Goal: Task Accomplishment & Management: Manage account settings

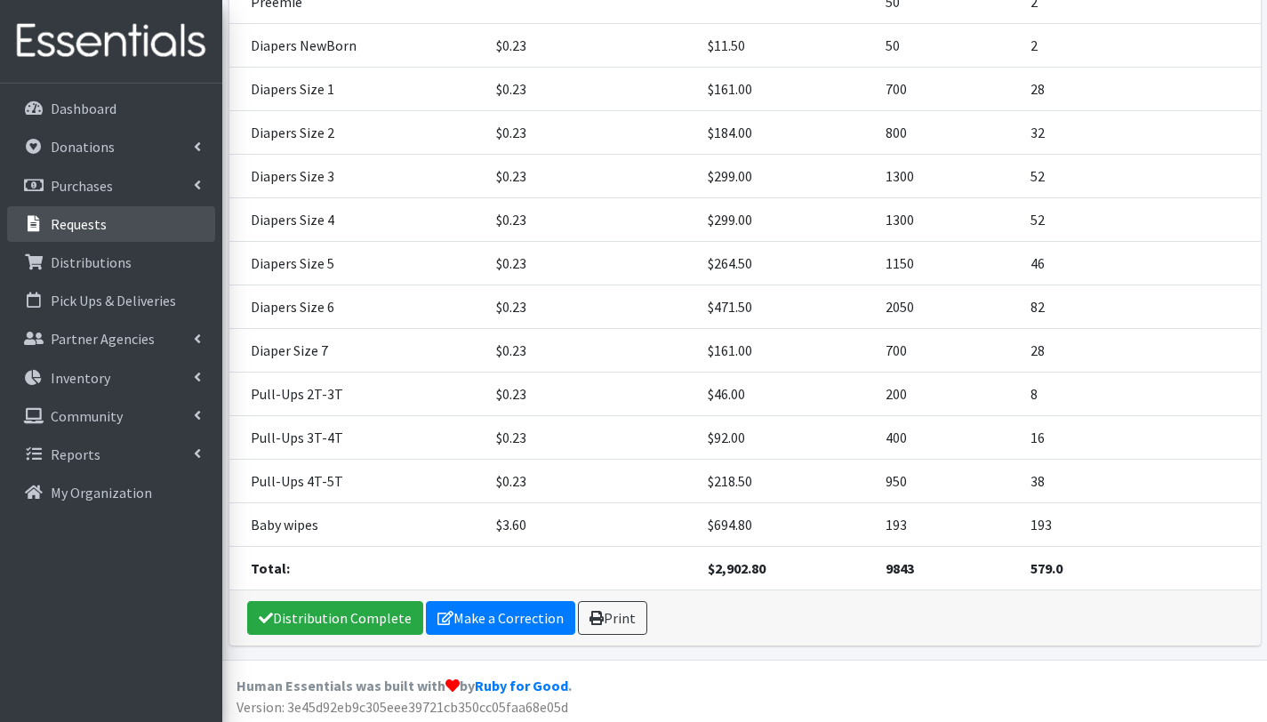
scroll to position [381, 0]
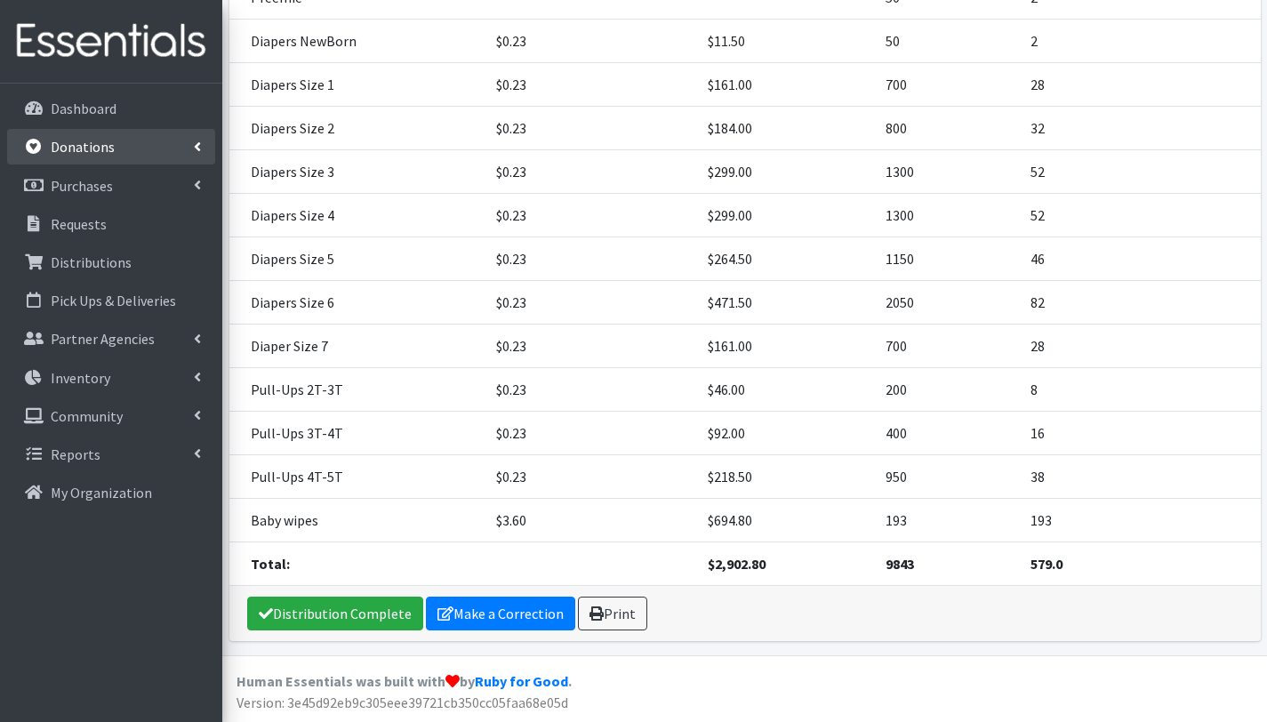
click at [99, 145] on p "Donations" at bounding box center [83, 147] width 64 height 18
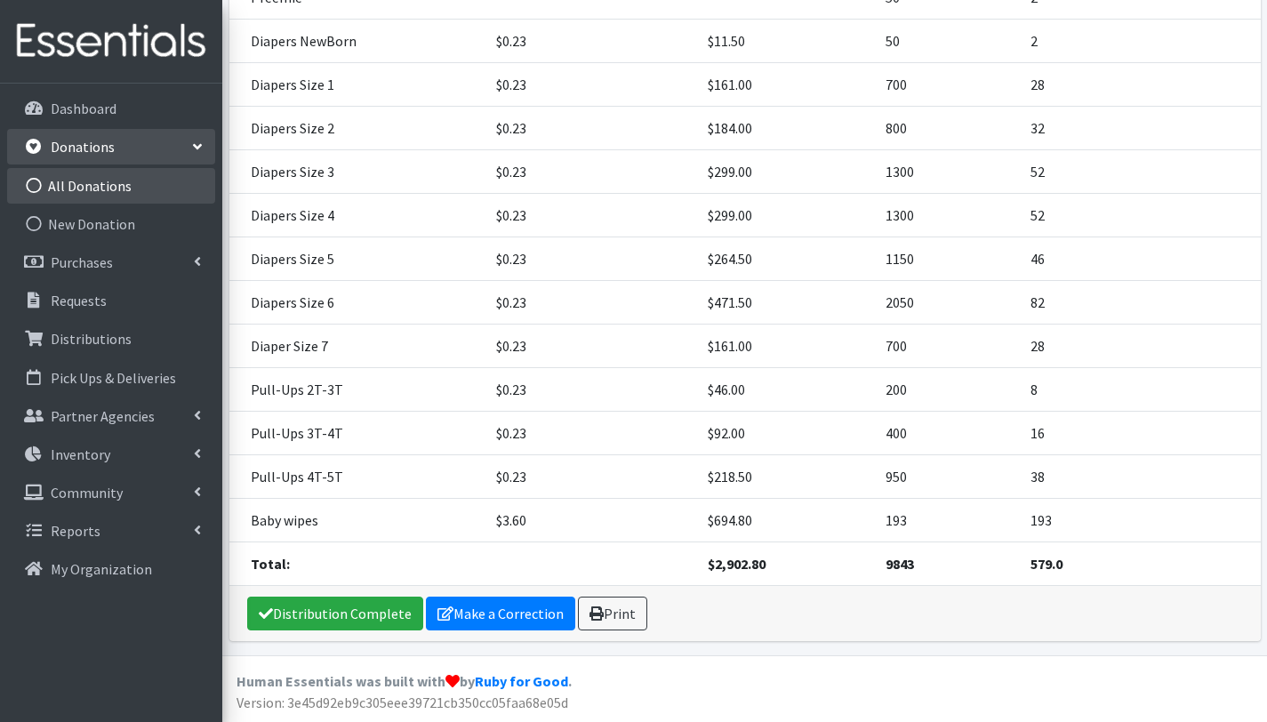
click at [108, 187] on link "All Donations" at bounding box center [111, 186] width 208 height 36
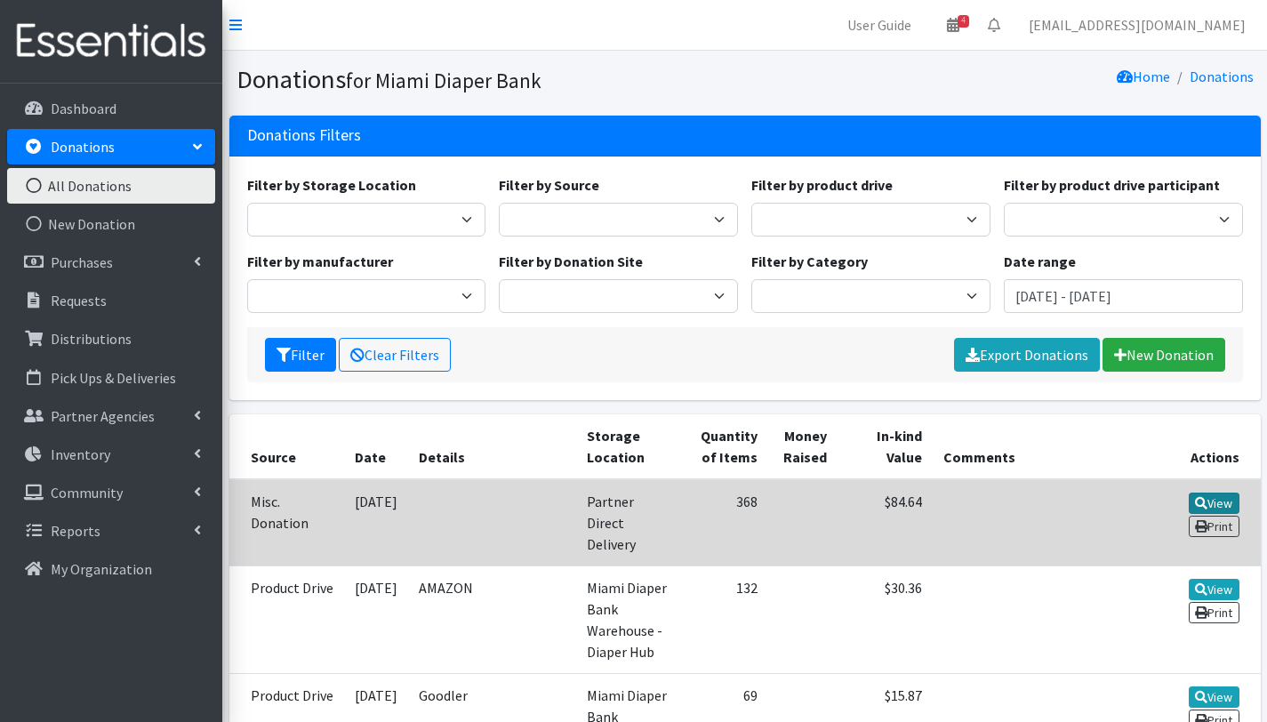
click at [1209, 501] on link "View" at bounding box center [1214, 503] width 51 height 21
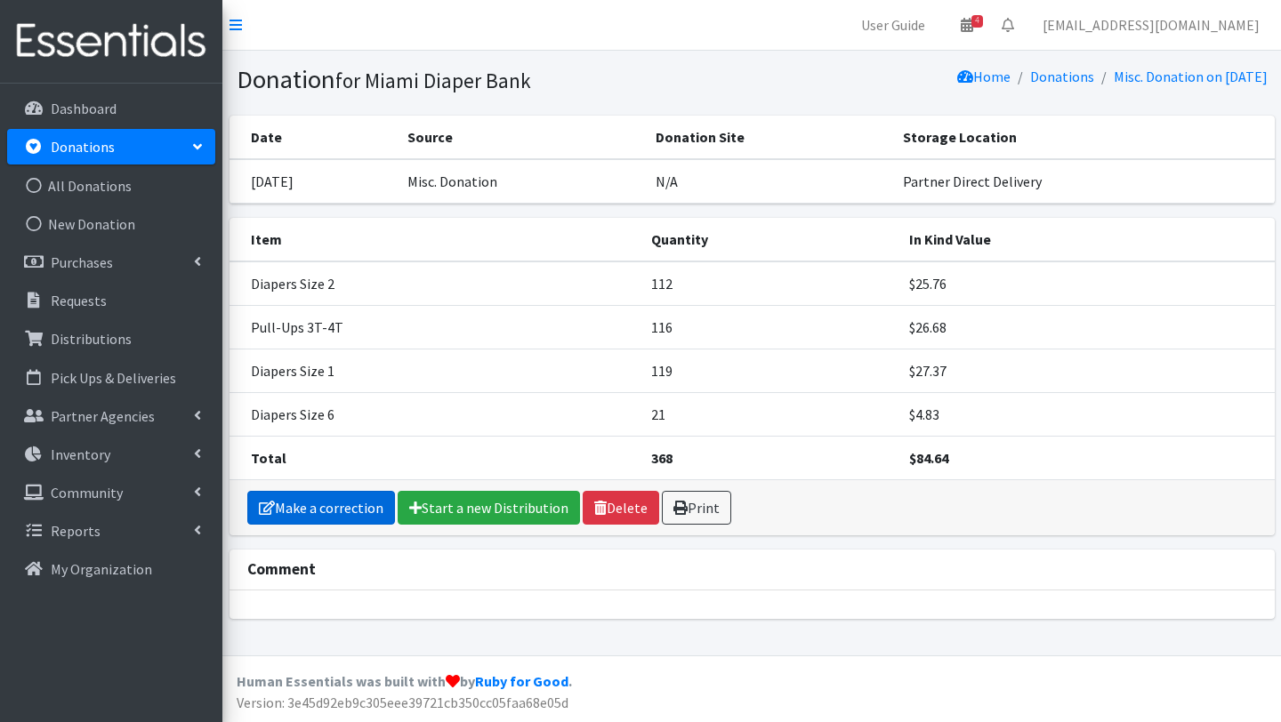
click at [353, 509] on link "Make a correction" at bounding box center [321, 508] width 148 height 34
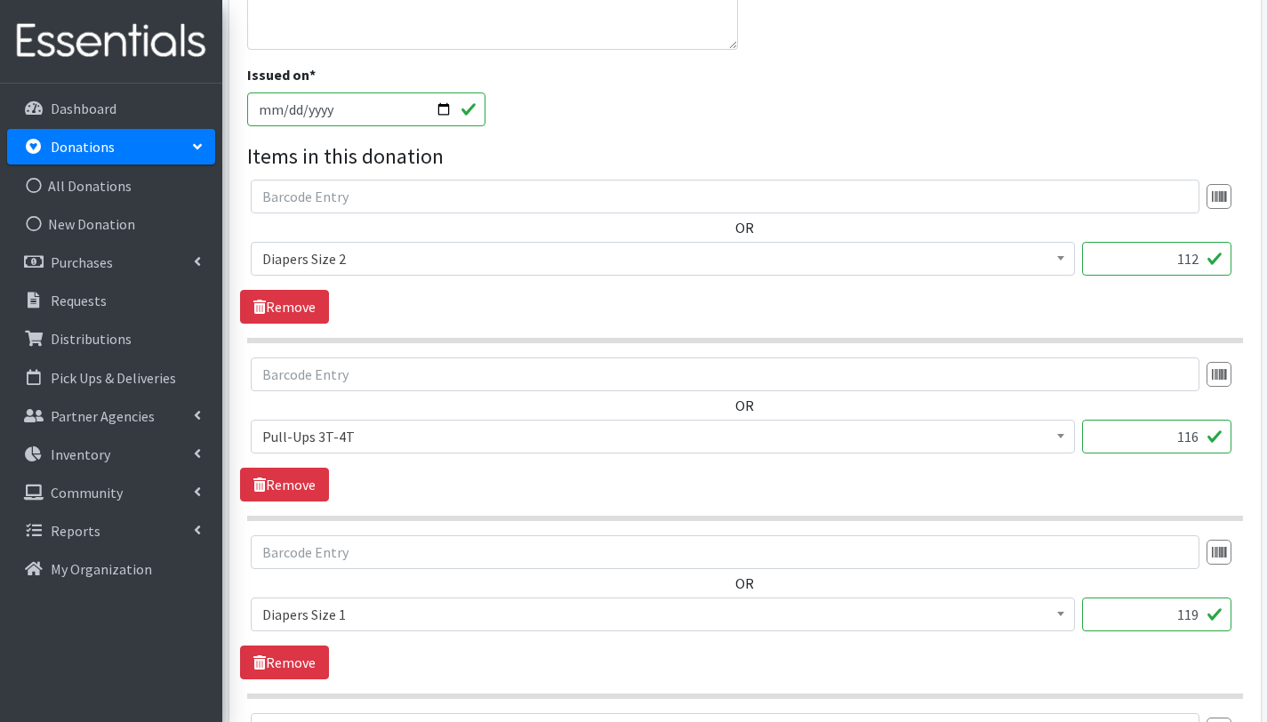
scroll to position [396, 0]
click at [1200, 615] on input "119" at bounding box center [1156, 615] width 149 height 34
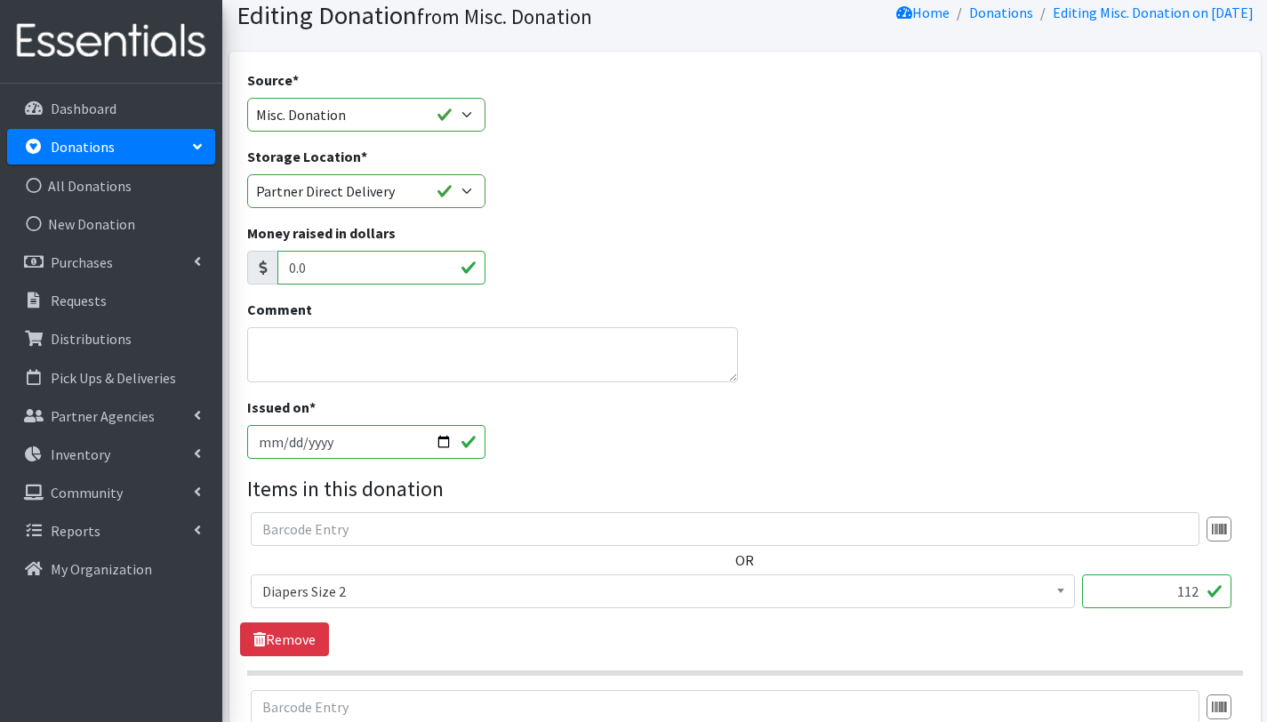
scroll to position [0, 0]
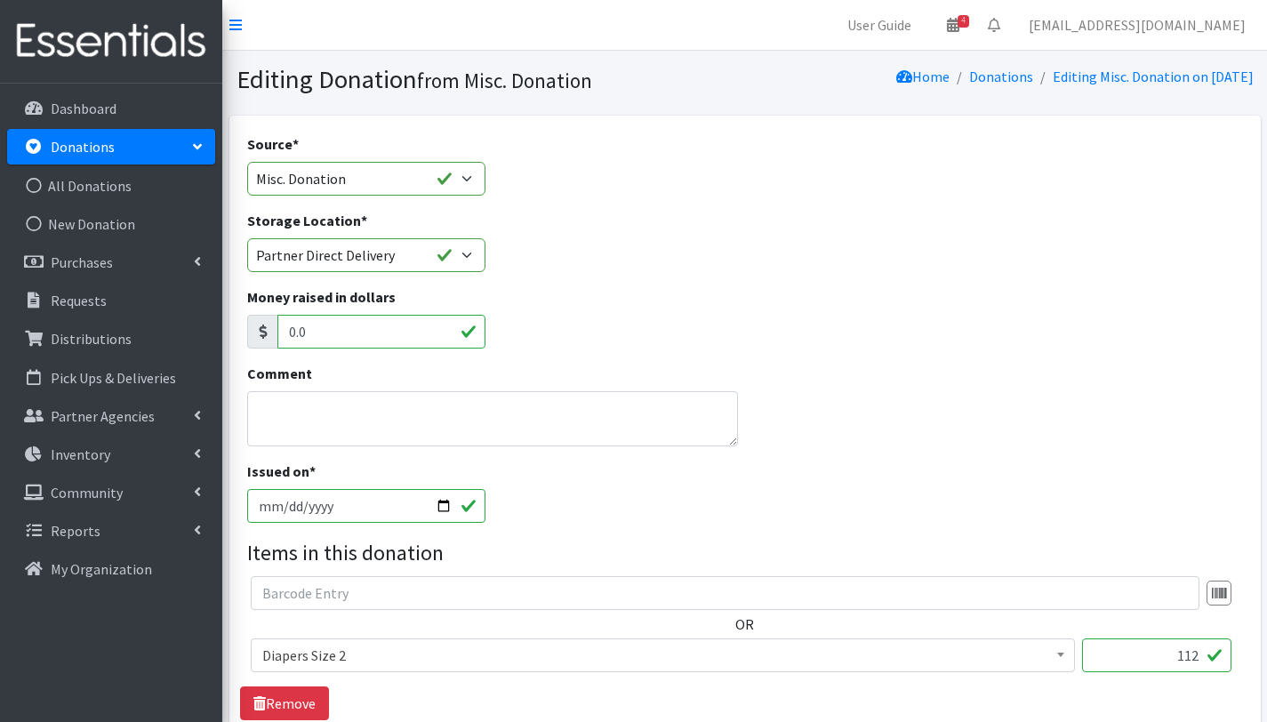
type input "192"
click at [327, 420] on textarea "Comment" at bounding box center [493, 418] width 492 height 55
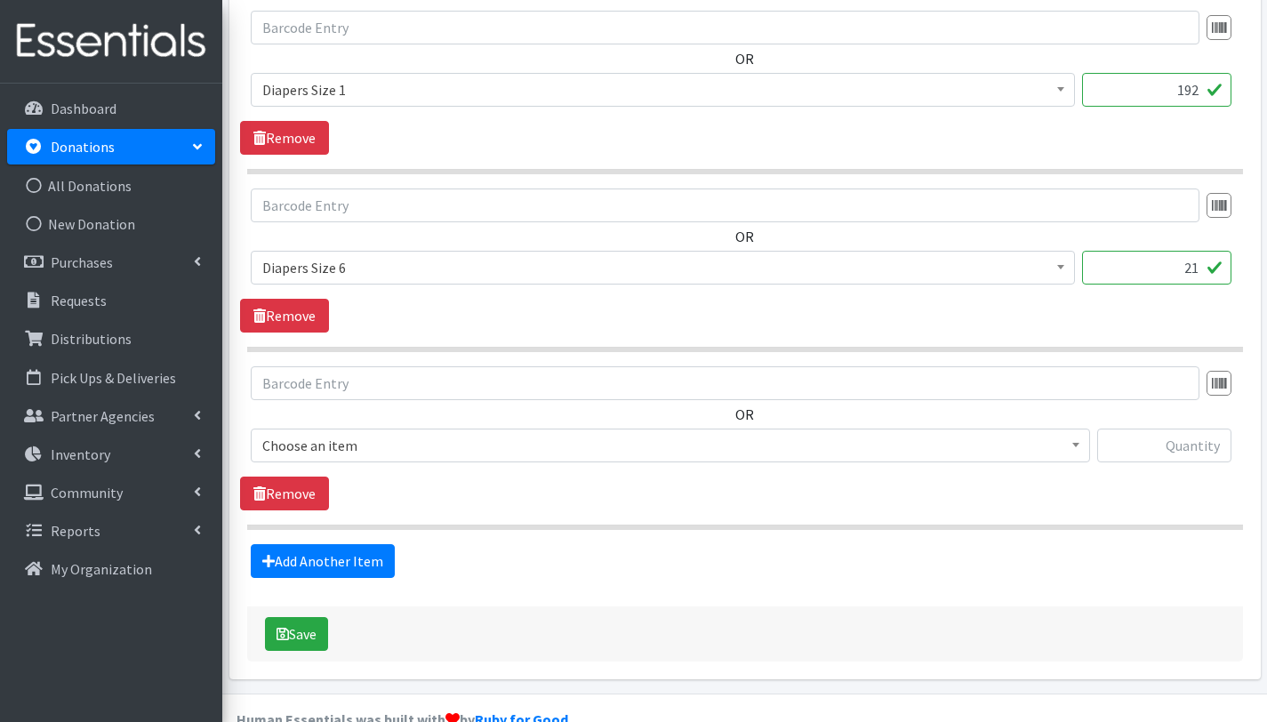
scroll to position [943, 0]
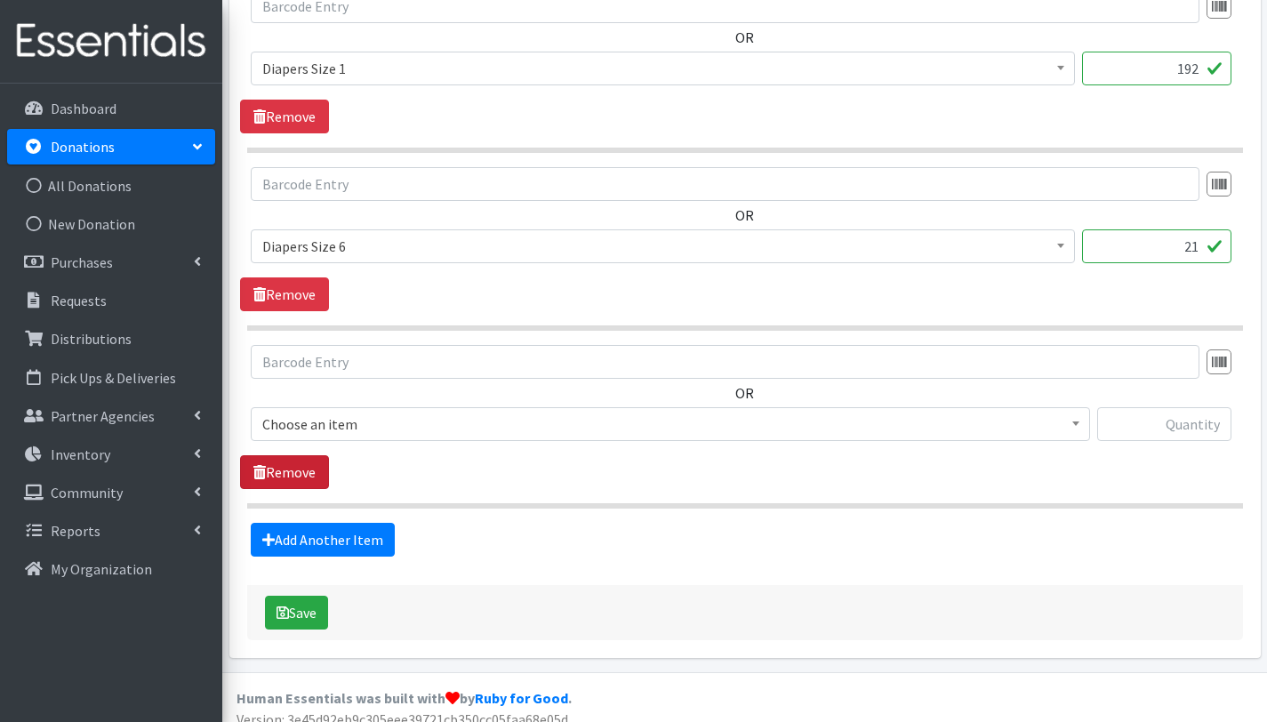
type textarea "Empower U/ Millord/ Walk inn- In kind donation 0019"
click at [285, 477] on link "Remove" at bounding box center [284, 472] width 89 height 34
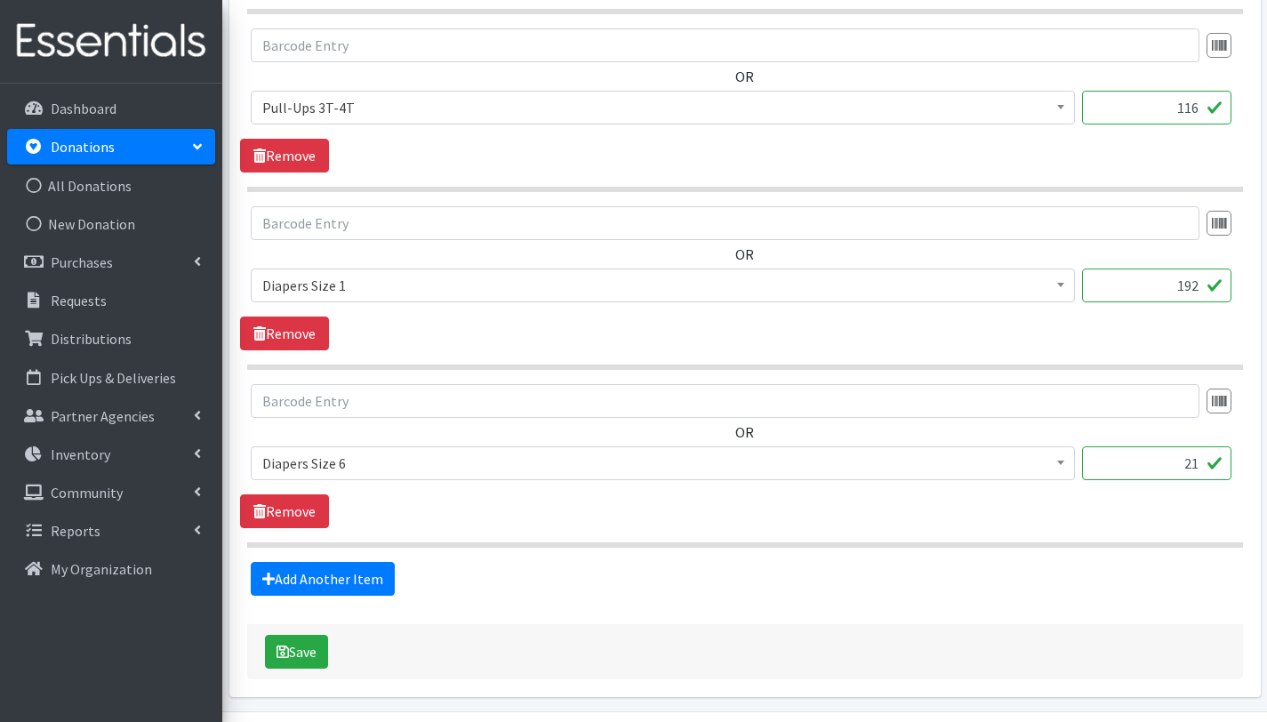
scroll to position [728, 0]
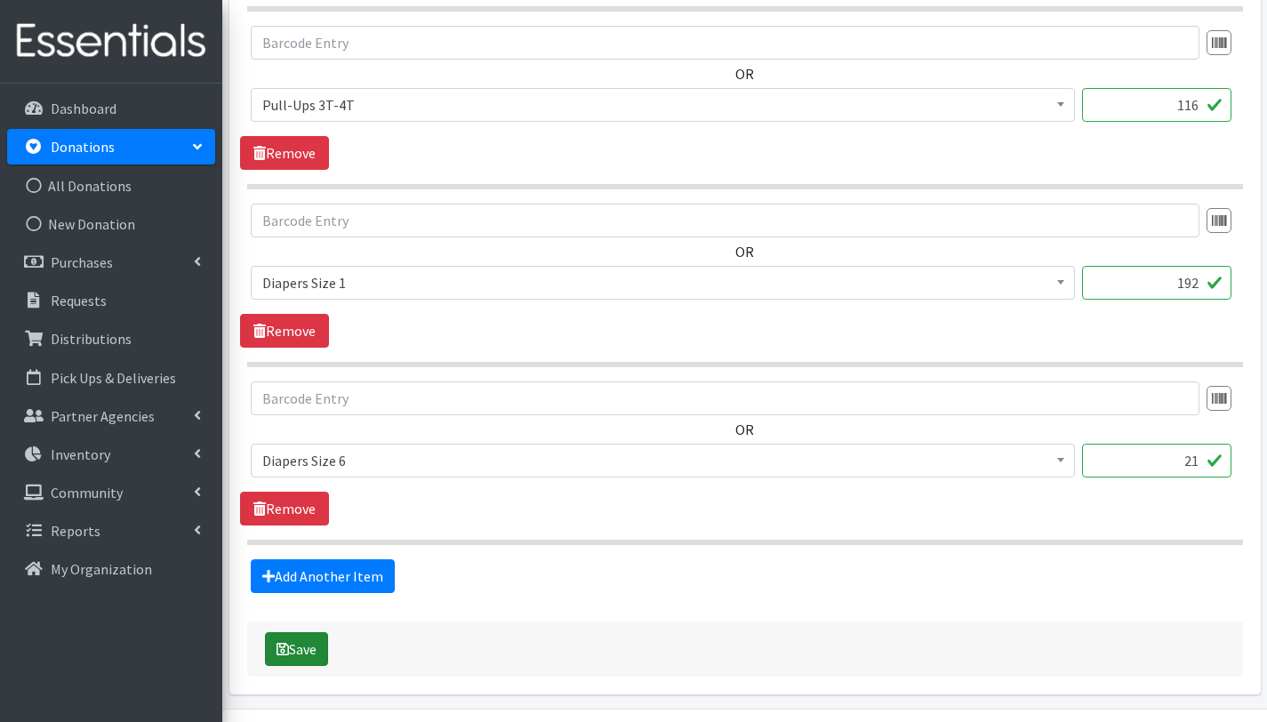
click at [299, 646] on button "Save" at bounding box center [296, 649] width 63 height 34
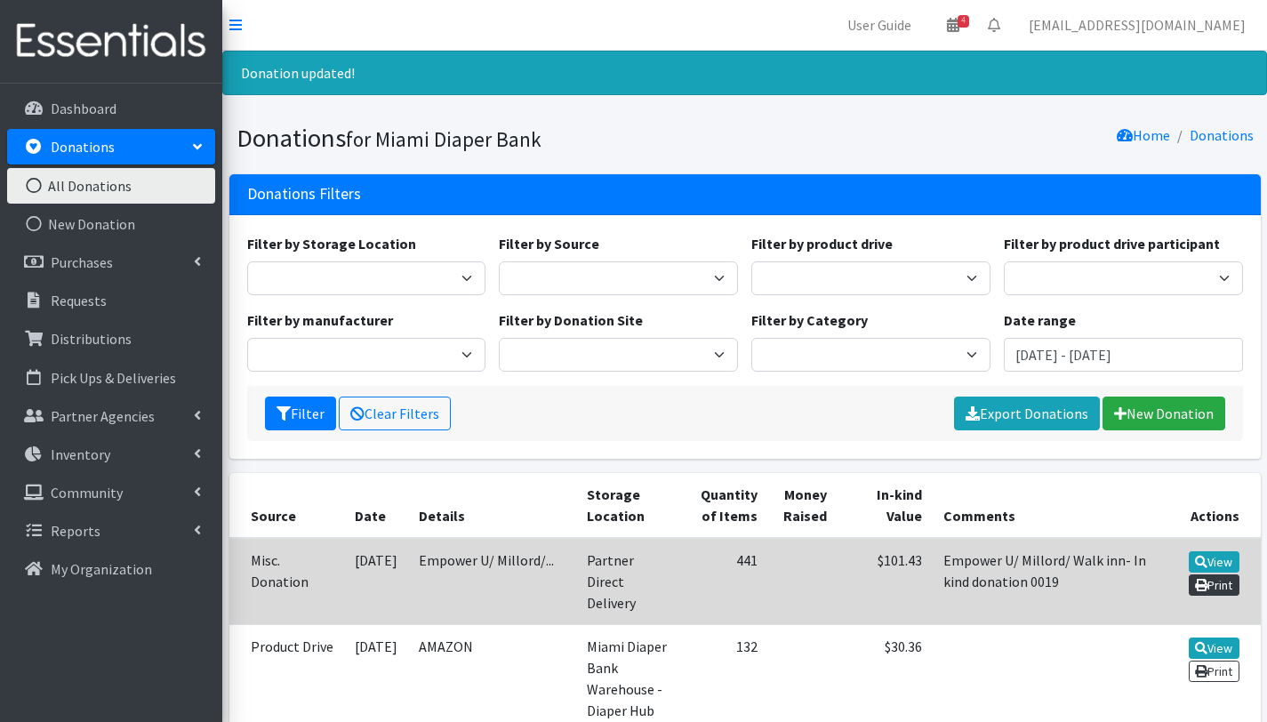
click at [1215, 586] on link "Print" at bounding box center [1214, 584] width 51 height 21
